Goal: Information Seeking & Learning: Learn about a topic

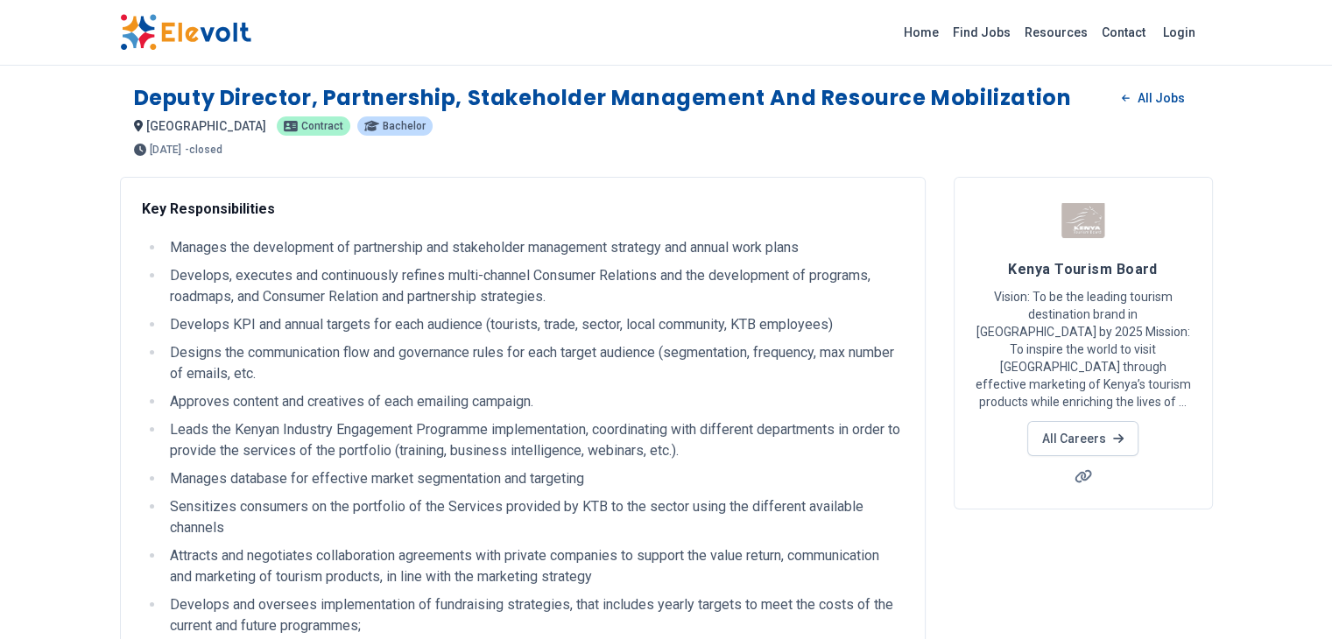
click at [150, 150] on span "[DATE]" at bounding box center [166, 150] width 32 height 11
click at [468, 316] on li "Develops KPI and annual targets for each audience (tourists, trade, sector, loc…" at bounding box center [534, 324] width 739 height 21
click at [120, 32] on img at bounding box center [185, 32] width 131 height 37
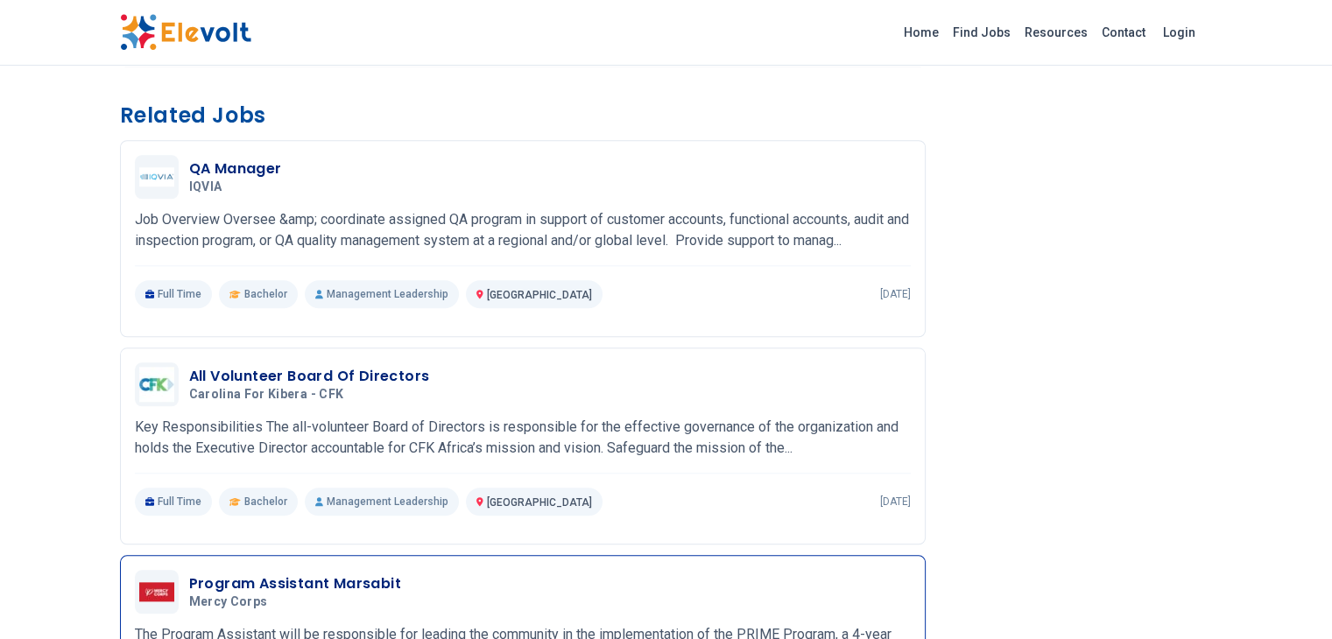
scroll to position [1489, 0]
